Goal: Task Accomplishment & Management: Complete application form

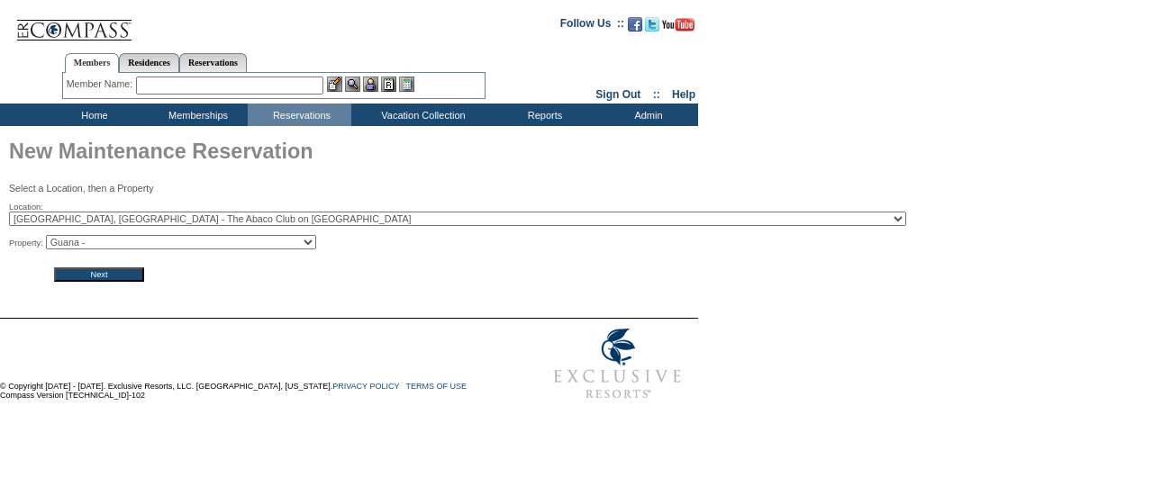
drag, startPoint x: 0, startPoint y: 0, endPoint x: 132, endPoint y: 247, distance: 279.7
click at [132, 247] on select "[PERSON_NAME] - [PERSON_NAME] Point - Jumentos - [PERSON_NAME] -" at bounding box center [181, 242] width 270 height 14
select select "323"
click at [51, 236] on select "[PERSON_NAME] - [PERSON_NAME] Point - Jumentos - [PERSON_NAME] -" at bounding box center [181, 242] width 270 height 14
click at [86, 275] on input "Next" at bounding box center [99, 275] width 90 height 14
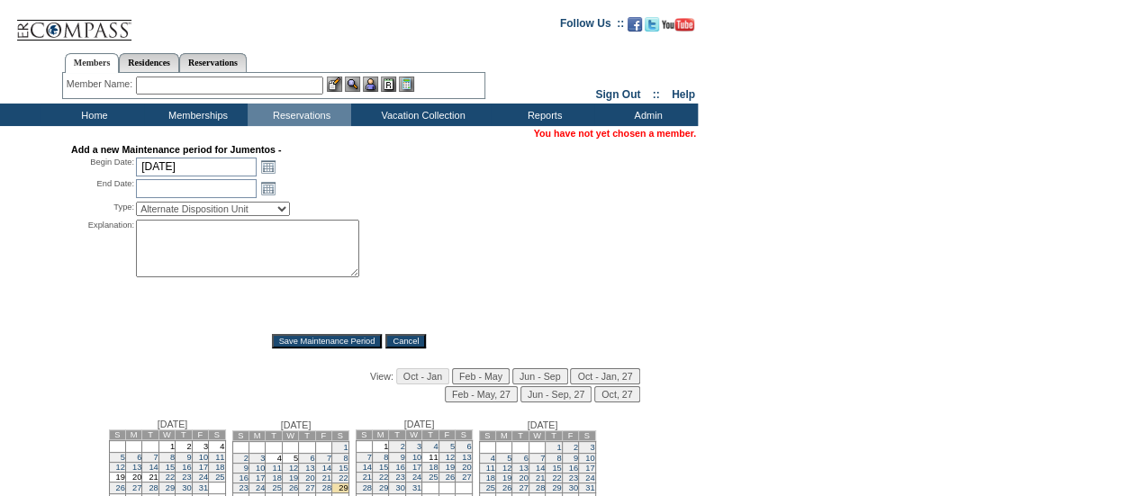
click at [180, 175] on input "10/2/2025" at bounding box center [196, 167] width 121 height 19
type input "4/5/26"
type input "2026-04-05"
type input "2026-04-06"
type input "4/5/2026"
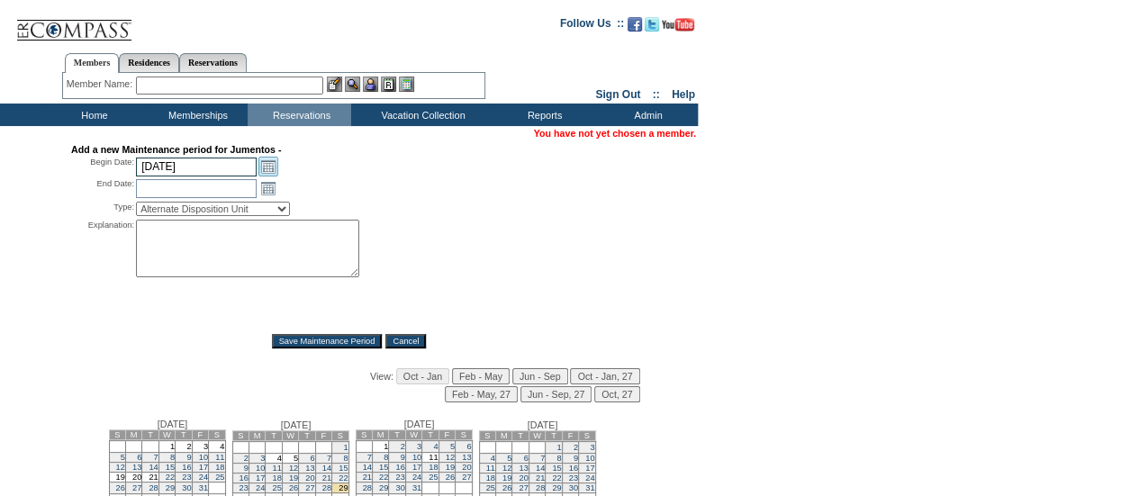
type input "4/6/2026"
click at [258, 210] on select "Alternate Disposition Unit Business Hold Disposition Exclusive Alliance Partner…" at bounding box center [213, 209] width 154 height 14
select select "PropMaintDisposition"
click at [136, 204] on select "Alternate Disposition Unit Business Hold Disposition Exclusive Alliance Partner…" at bounding box center [213, 209] width 154 height 14
click at [200, 263] on textarea at bounding box center [247, 249] width 223 height 58
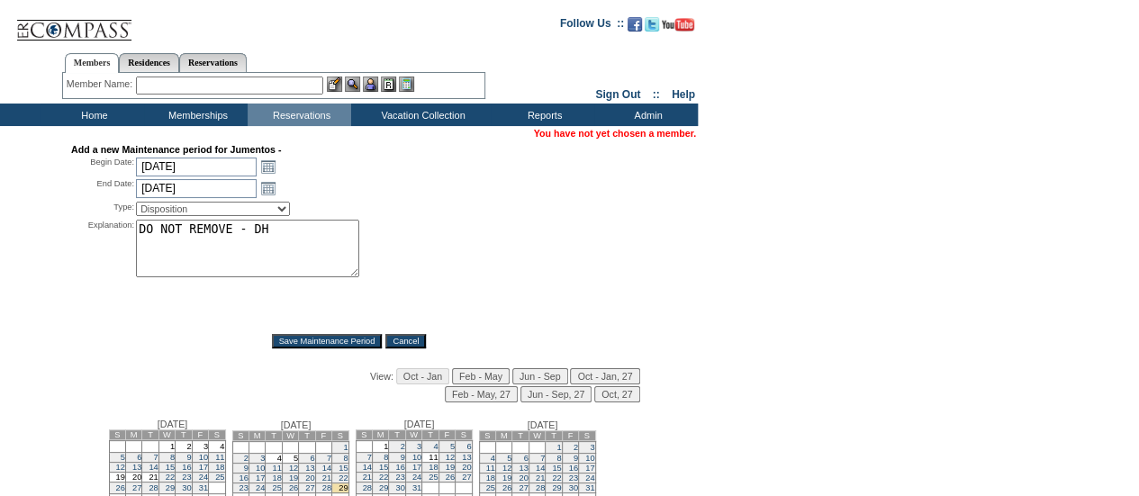
type textarea "DO NOT REMOVE - DH"
drag, startPoint x: 590, startPoint y: 277, endPoint x: 566, endPoint y: 313, distance: 44.2
click at [589, 277] on div "Explanation: DO NOT REMOVE - DH *" at bounding box center [349, 271] width 556 height 102
click at [294, 345] on input "Save Maintenance Period" at bounding box center [327, 341] width 111 height 14
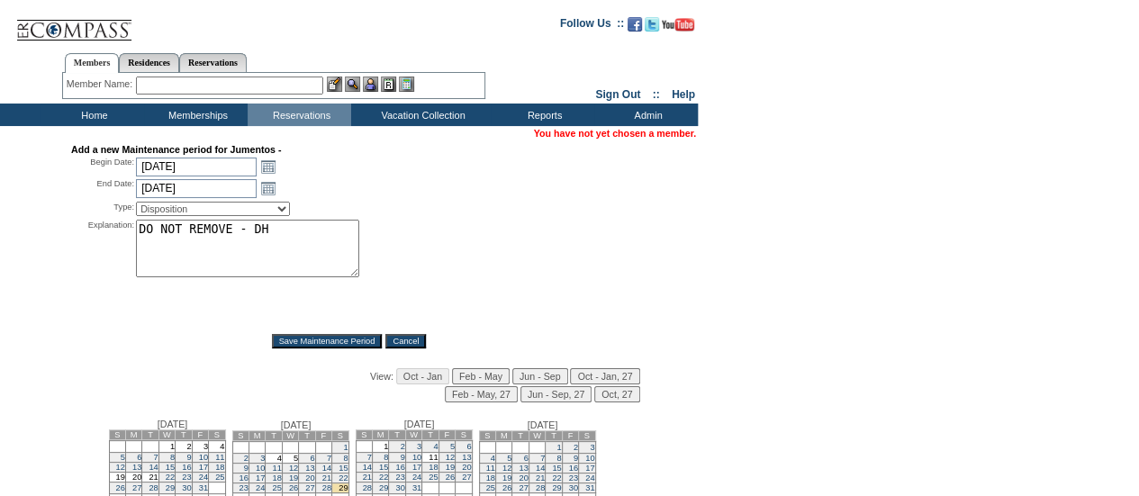
click at [294, 345] on input "Save Maintenance Period" at bounding box center [327, 341] width 111 height 14
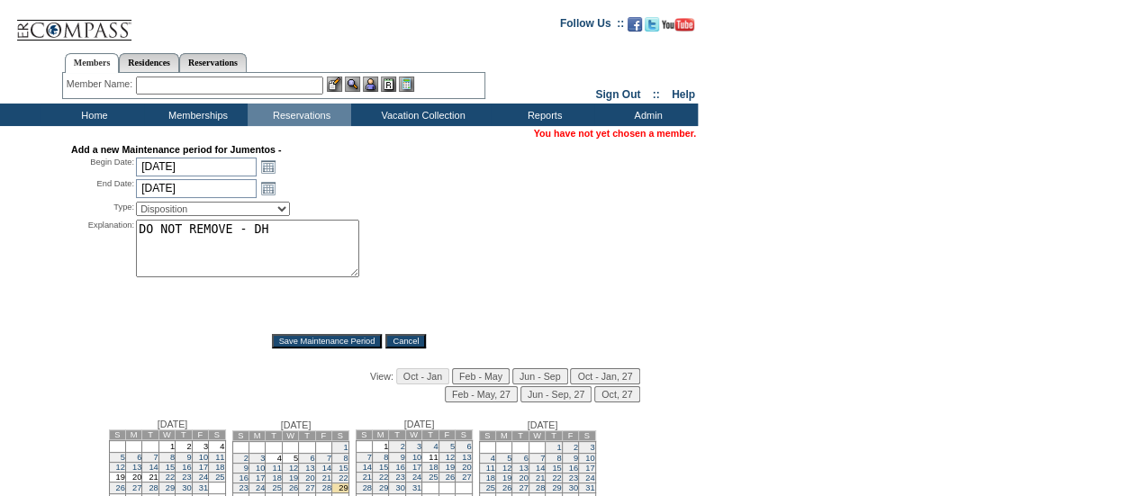
click at [294, 345] on input "Save Maintenance Period" at bounding box center [327, 341] width 111 height 14
click at [195, 174] on input "4/5/2026" at bounding box center [196, 167] width 121 height 19
type input "5/2/26"
type input "2026-05-02"
type input "2026-05-03"
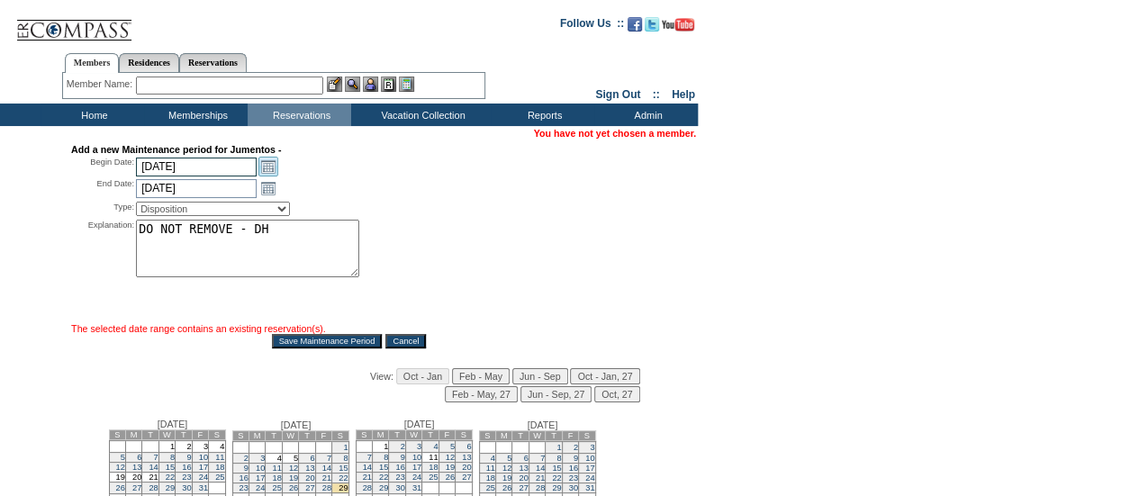
type input "5/2/2026"
type input "5/3/2026"
click at [195, 325] on span "The selected date range contains an existing reservation(s)." at bounding box center [198, 328] width 255 height 11
click at [325, 349] on input "Save Maintenance Period" at bounding box center [327, 341] width 111 height 14
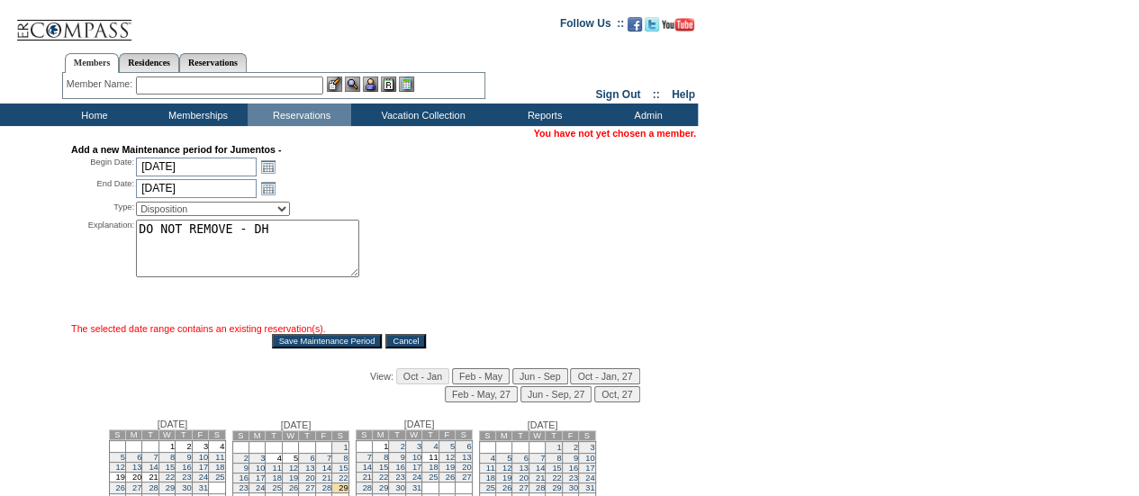
click at [325, 349] on input "Save Maintenance Period" at bounding box center [327, 341] width 111 height 14
click at [240, 174] on input "5/2/2026" at bounding box center [196, 167] width 121 height 19
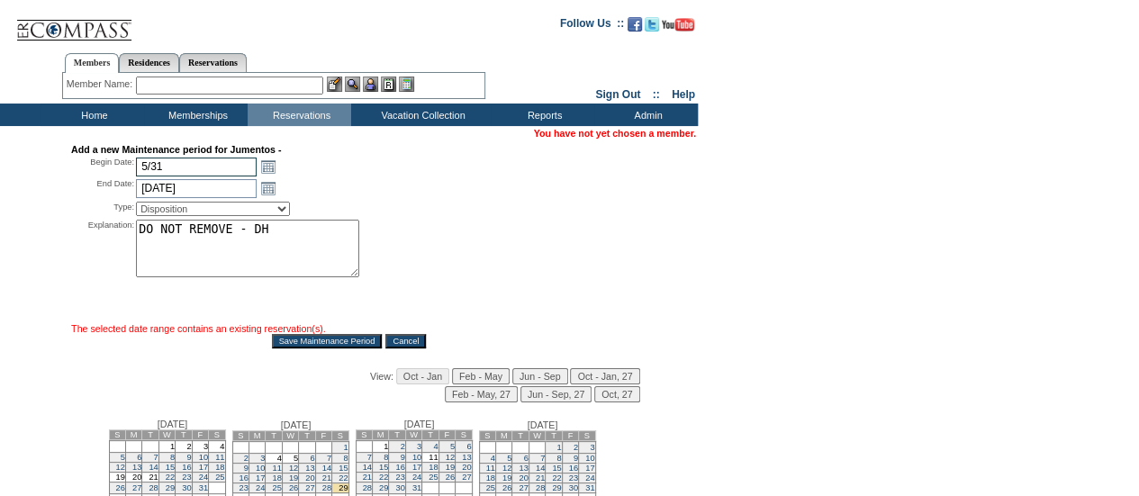
type input "5/31"
type input "2025-05-31"
type input "2025-06-01"
type input "5/31/2025"
type input "6/1/2025"
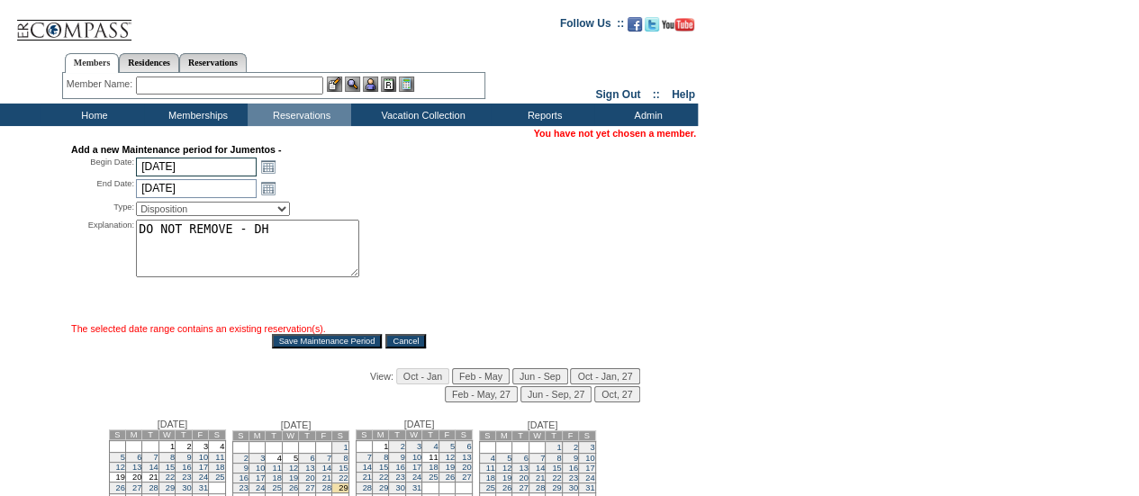
click at [240, 174] on input "5/31/2025" at bounding box center [196, 167] width 121 height 19
drag, startPoint x: 423, startPoint y: 219, endPoint x: 413, endPoint y: 221, distance: 11.0
click at [423, 219] on div "Add a new Maintenance period for Jumentos - Begin Date: 2025-05-31 5/31/2025 Op…" at bounding box center [349, 246] width 556 height 204
click at [230, 167] on input "5/31/2025" at bounding box center [196, 167] width 121 height 19
type input "5/31/26"
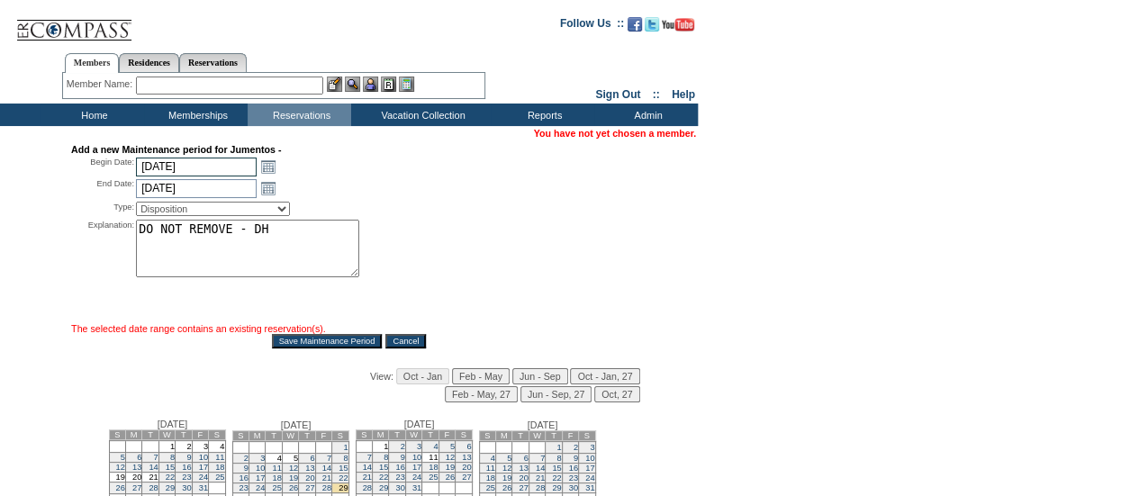
type input "2026-05-31"
type input "2026-06-01"
type input "5/31/2026"
type input "6/1/2026"
click at [293, 348] on input "Save Maintenance Period" at bounding box center [327, 341] width 111 height 14
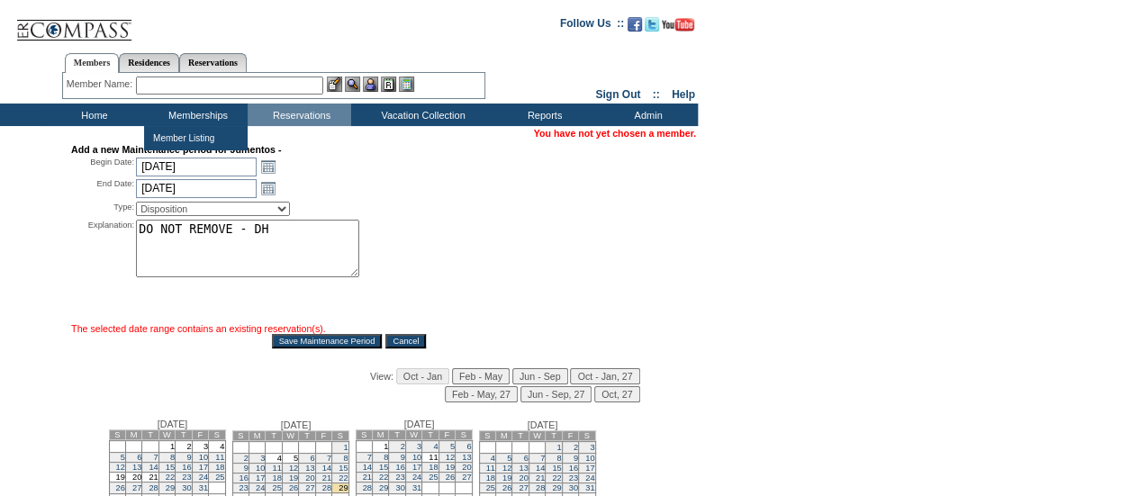
click at [293, 348] on input "Save Maintenance Period" at bounding box center [327, 341] width 111 height 14
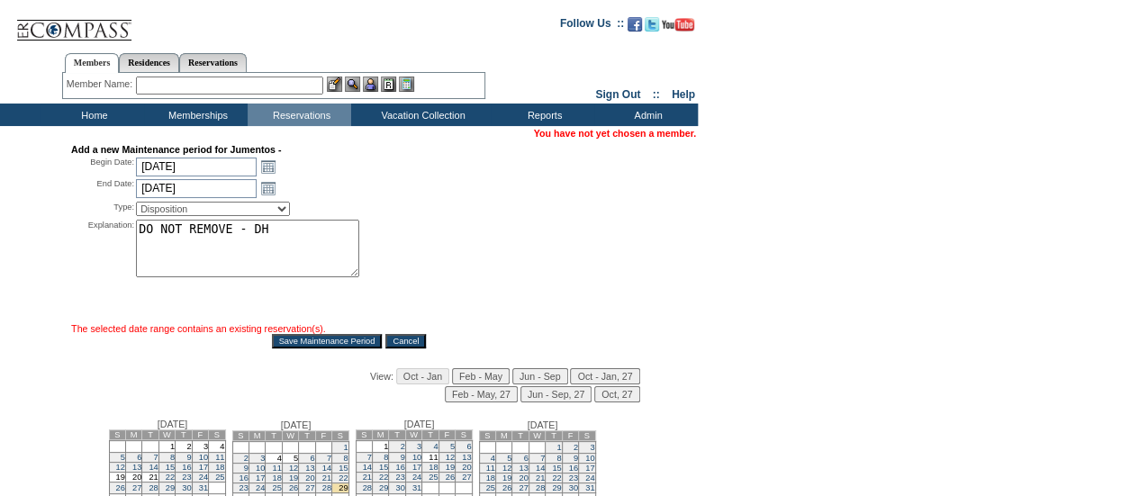
click at [293, 348] on input "Save Maintenance Period" at bounding box center [327, 341] width 111 height 14
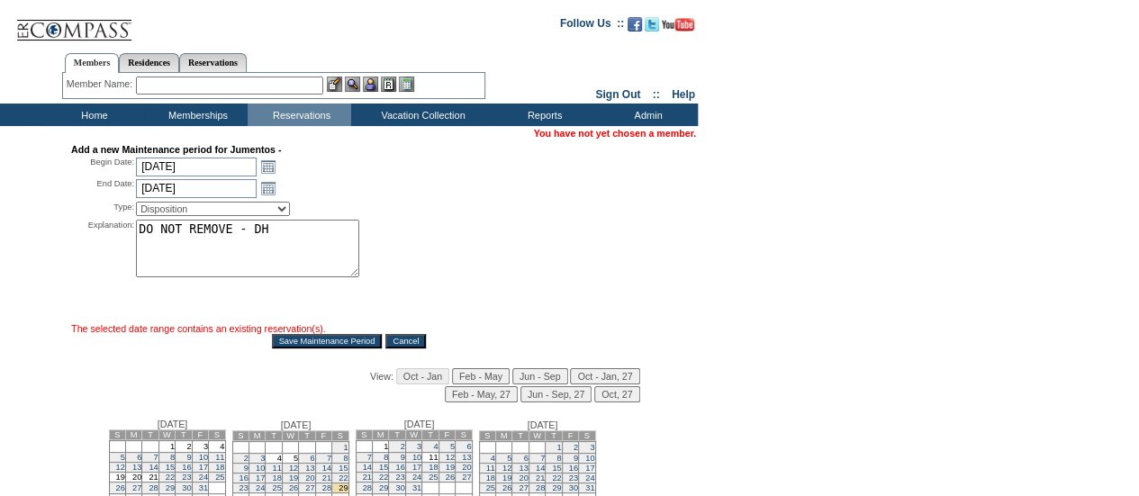
click at [293, 348] on input "Save Maintenance Period" at bounding box center [327, 341] width 111 height 14
